Goal: Entertainment & Leisure: Consume media (video, audio)

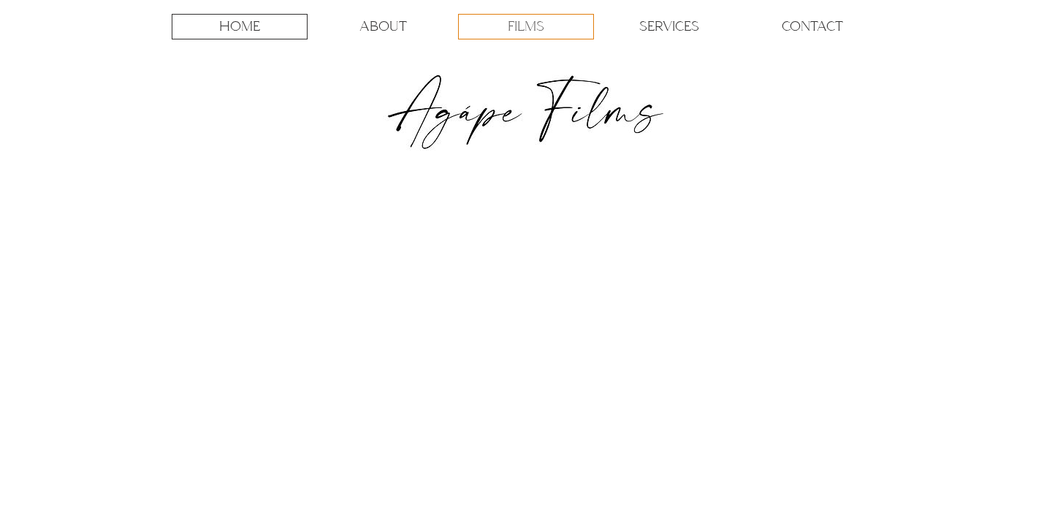
click at [524, 28] on p "FILMS" at bounding box center [526, 27] width 37 height 24
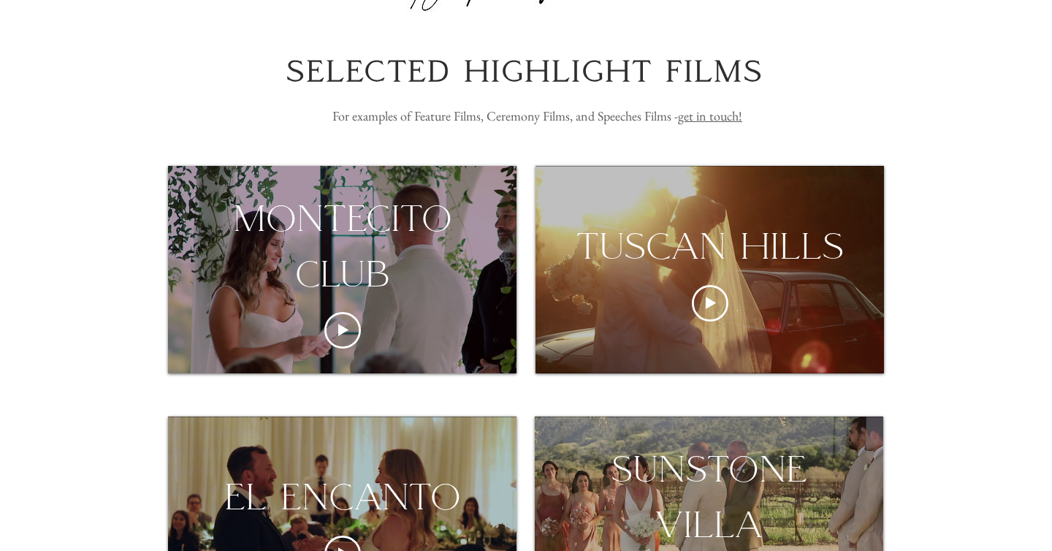
scroll to position [148, 0]
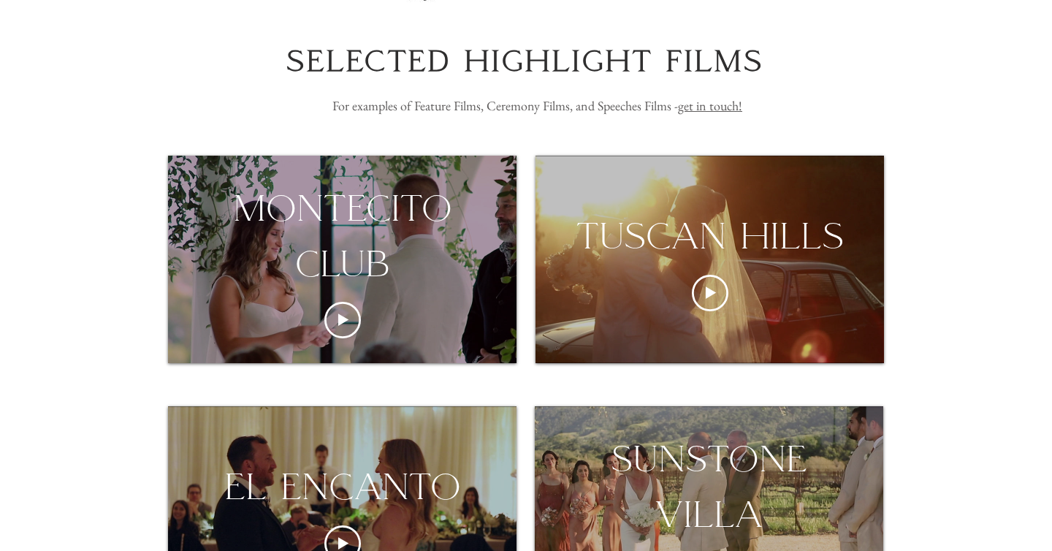
click at [439, 264] on div "montecito club" at bounding box center [342, 235] width 349 height 110
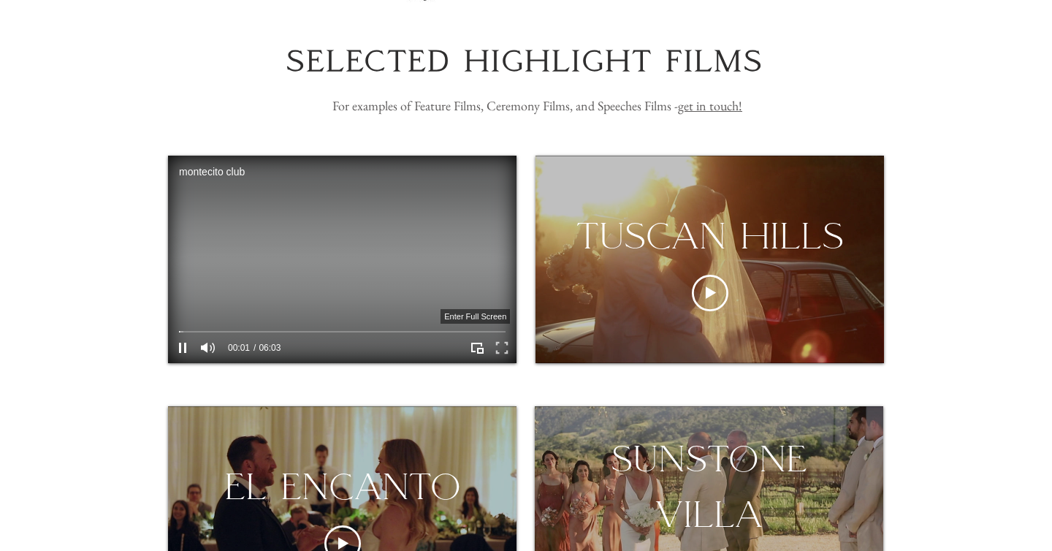
click at [500, 358] on icon "Enter full screen" at bounding box center [502, 348] width 23 height 23
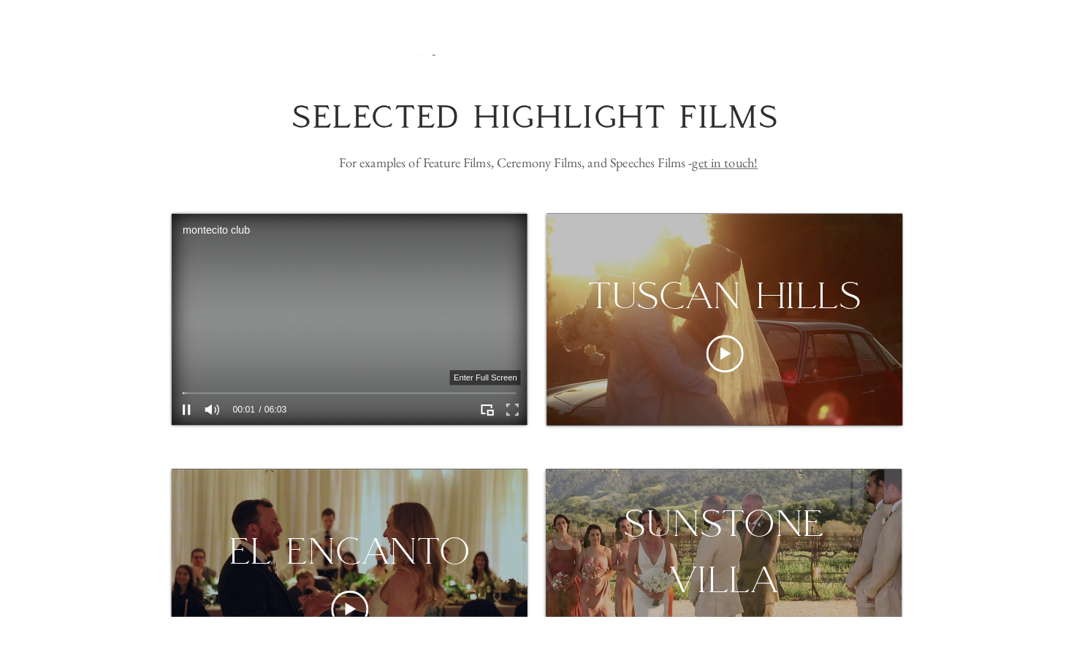
scroll to position [0, 0]
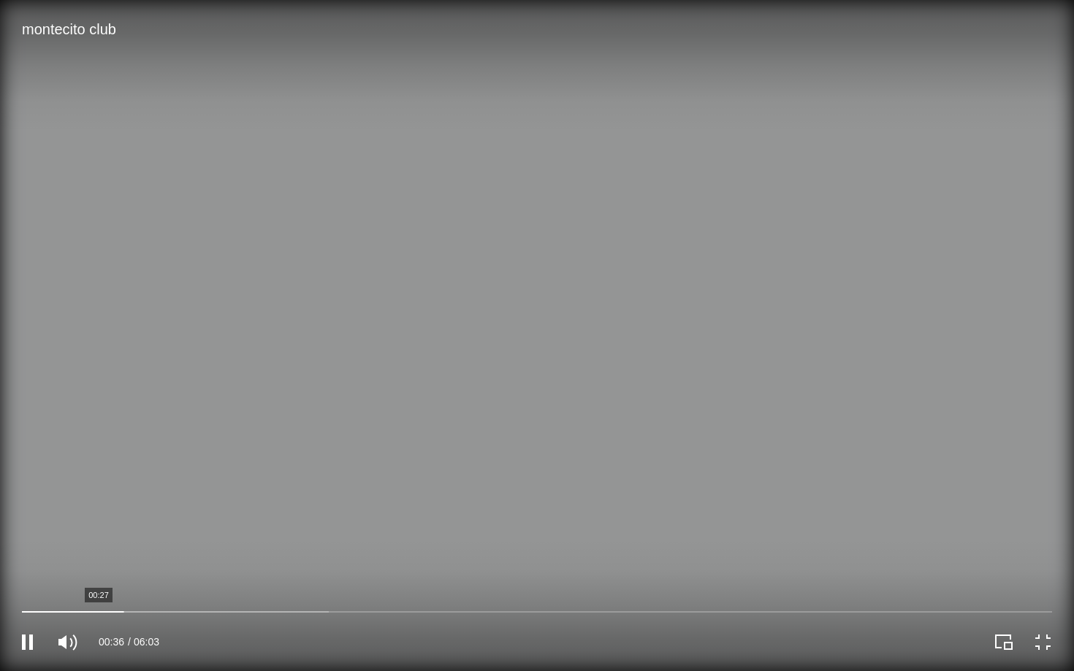
click at [100, 528] on div "00:36 06:03" at bounding box center [268, 642] width 537 height 58
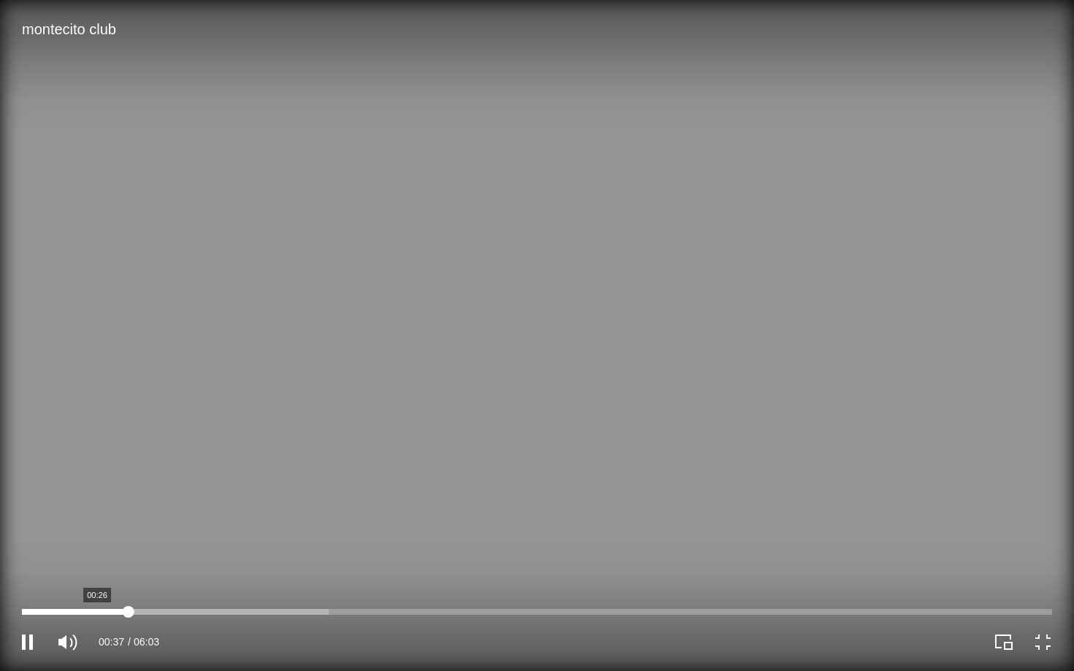
click at [97, 528] on div at bounding box center [537, 612] width 1030 height 6
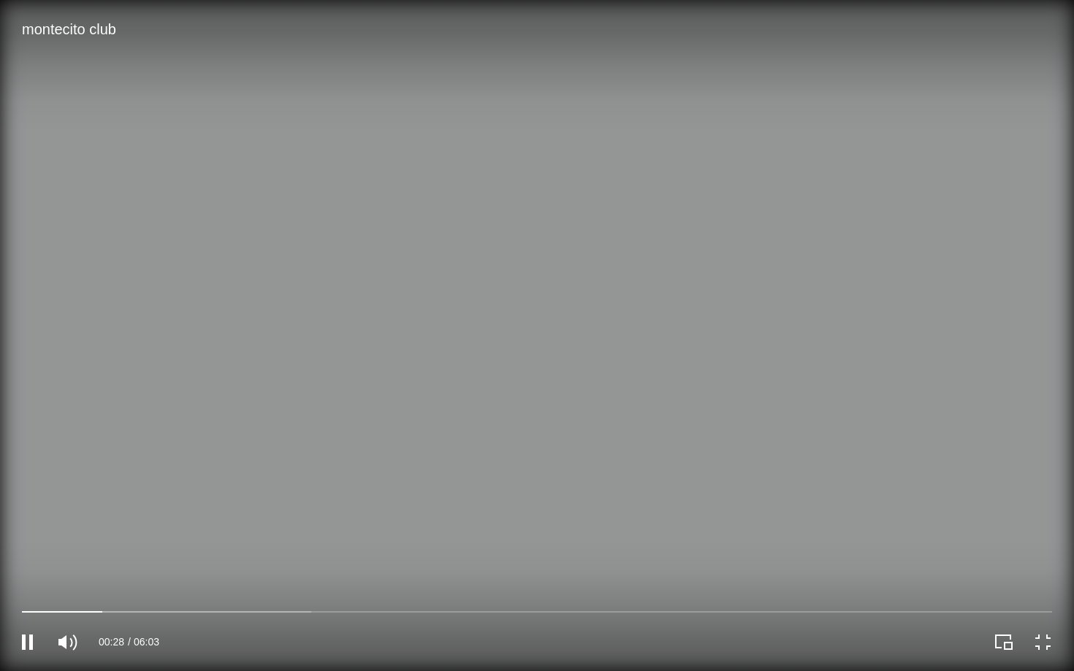
click at [194, 448] on video at bounding box center [537, 335] width 1074 height 671
click at [596, 357] on video at bounding box center [537, 335] width 1074 height 671
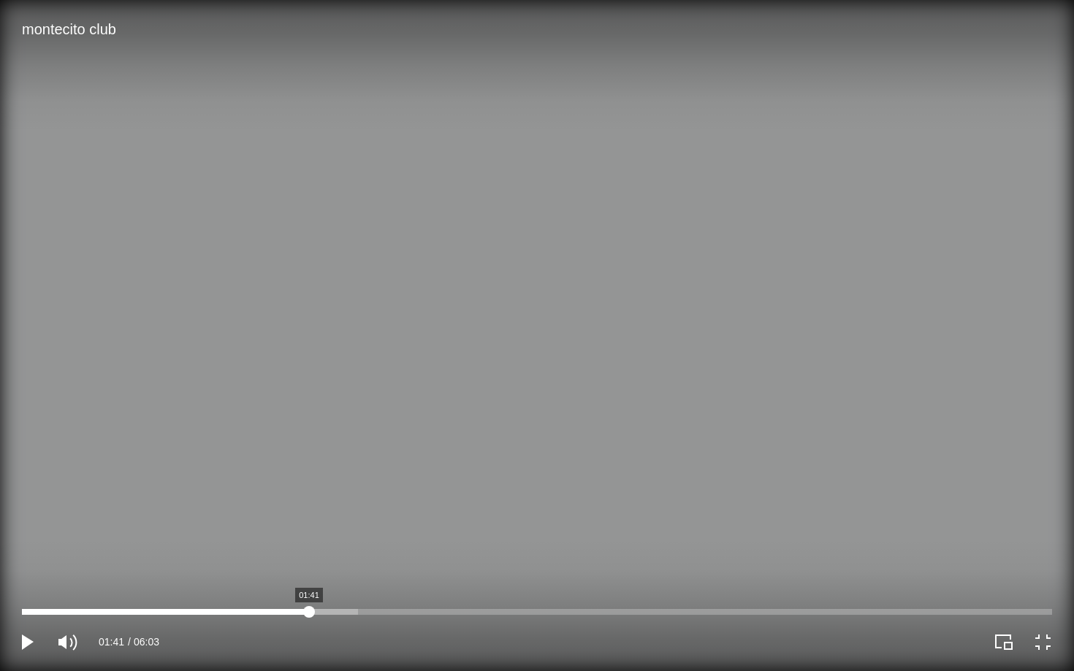
click at [309, 528] on div at bounding box center [537, 612] width 1030 height 6
click at [349, 528] on div at bounding box center [537, 612] width 1030 height 6
click at [497, 528] on div at bounding box center [537, 612] width 1030 height 6
click at [558, 528] on div at bounding box center [537, 612] width 1030 height 6
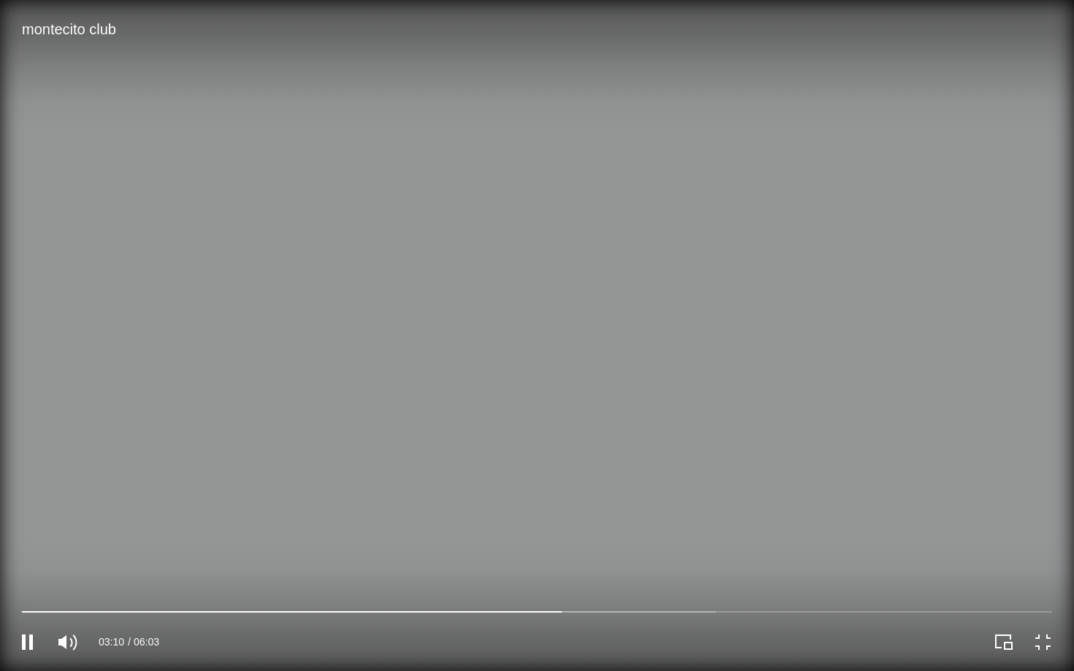
click at [606, 528] on video at bounding box center [537, 335] width 1074 height 671
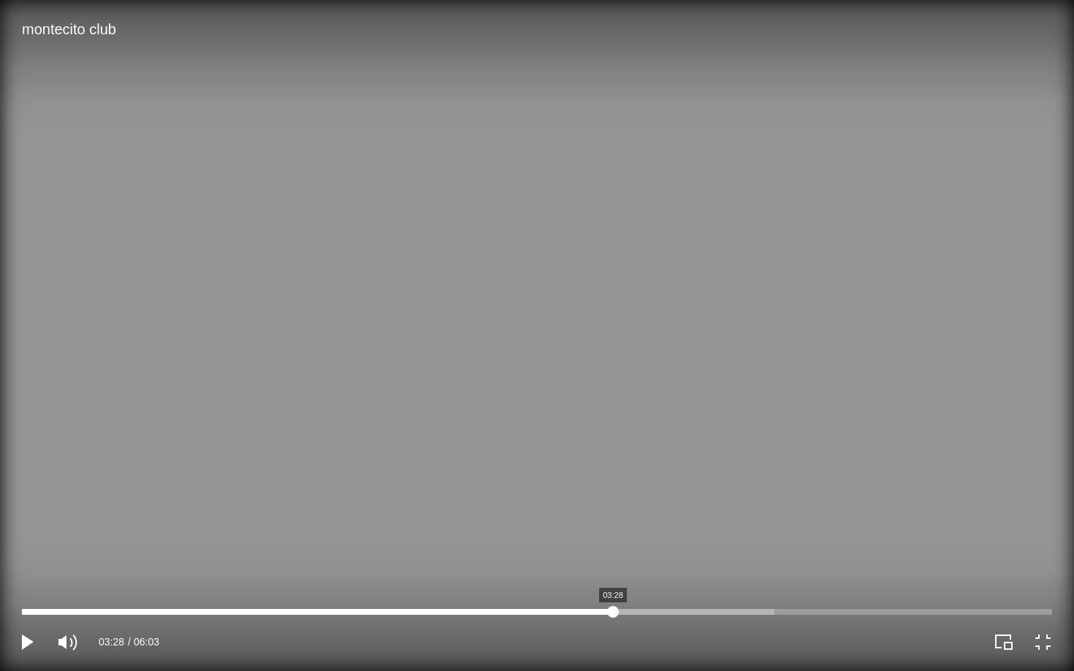
click at [613, 528] on div at bounding box center [537, 612] width 1030 height 6
click at [686, 528] on div at bounding box center [537, 612] width 1030 height 6
click at [743, 528] on div at bounding box center [537, 612] width 1030 height 6
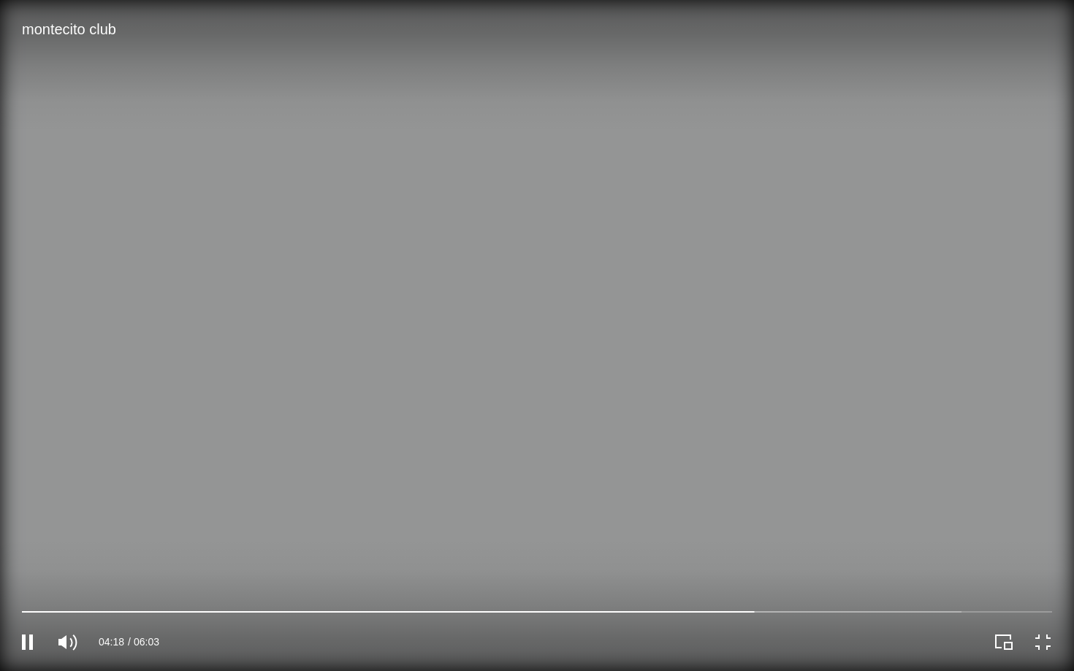
click at [818, 490] on video at bounding box center [537, 335] width 1074 height 671
